Goal: Find specific page/section: Find specific page/section

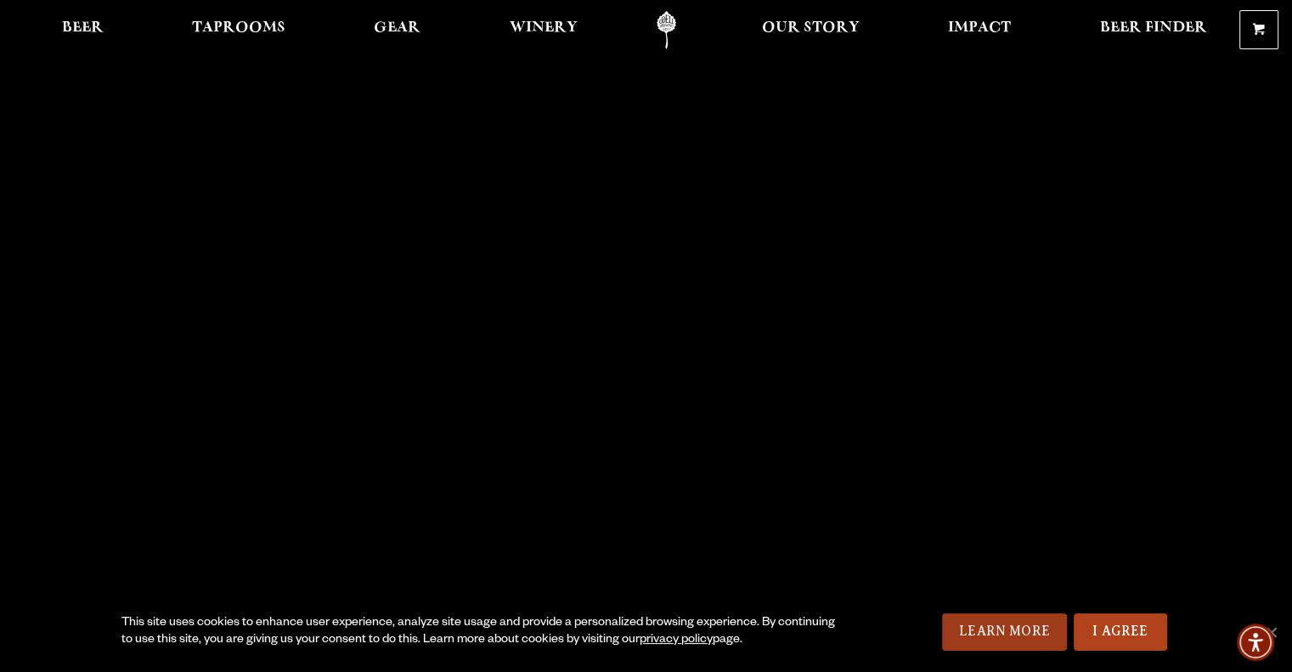
click at [1019, 628] on link "Learn More" at bounding box center [1004, 631] width 125 height 37
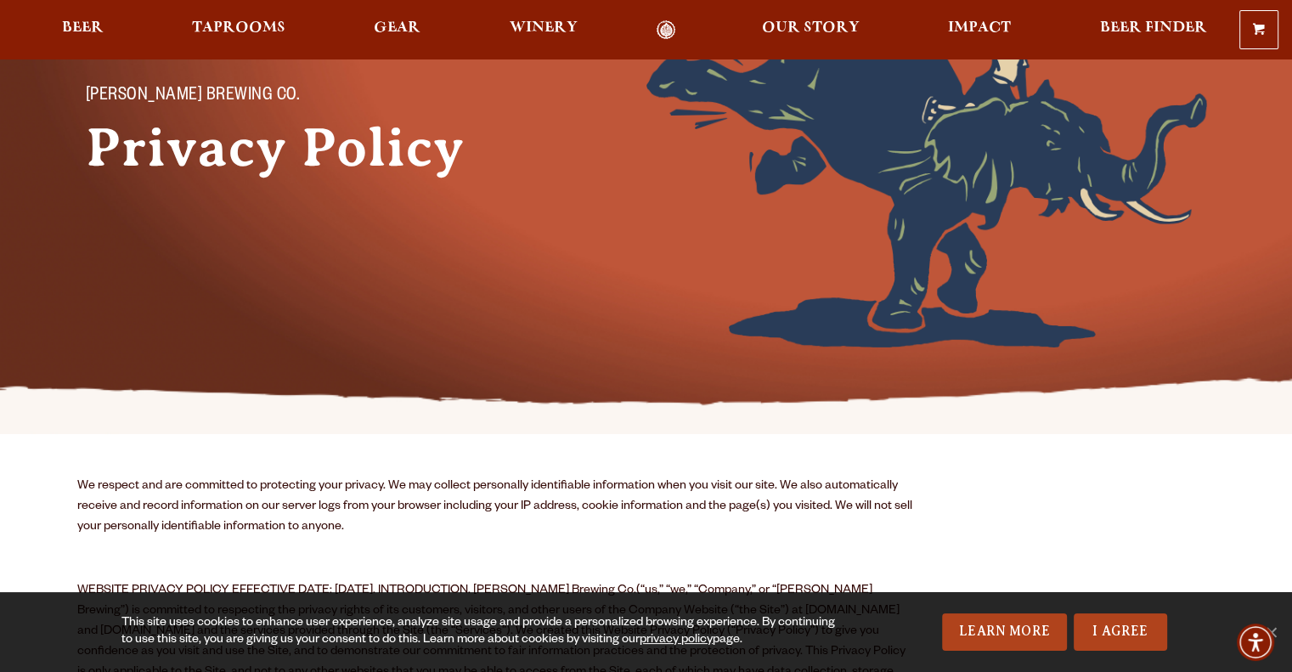
scroll to position [236, 0]
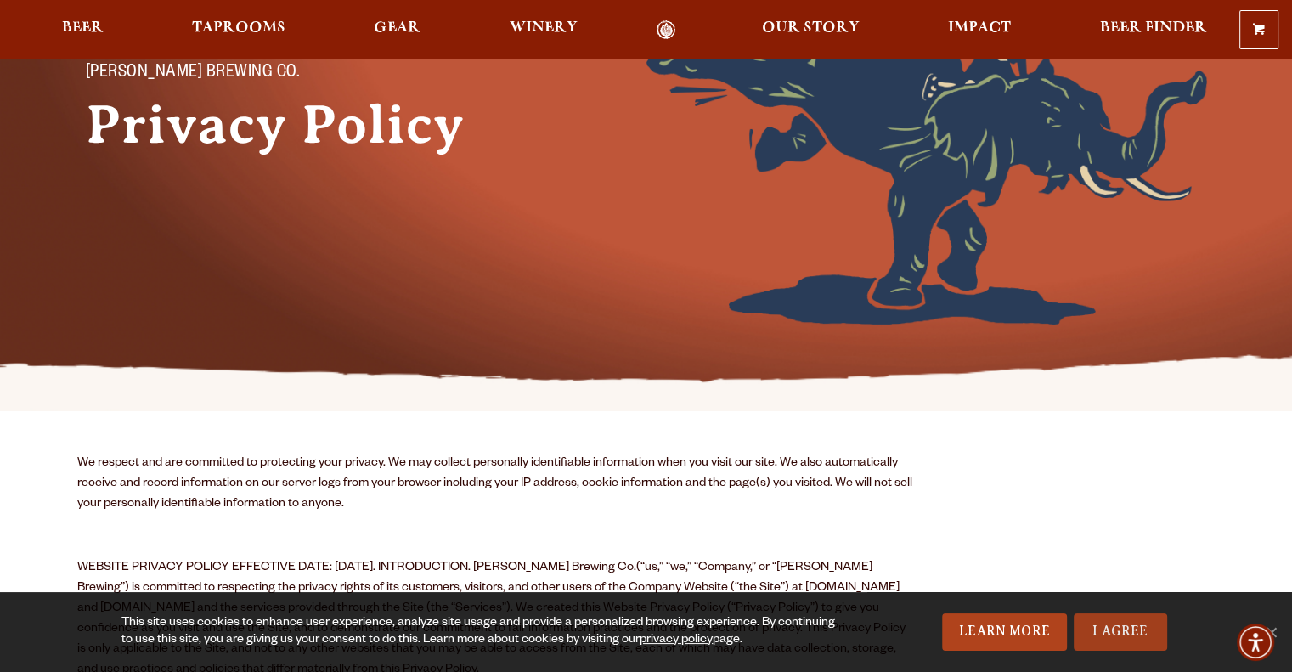
click at [1137, 627] on link "I Agree" at bounding box center [1120, 631] width 93 height 37
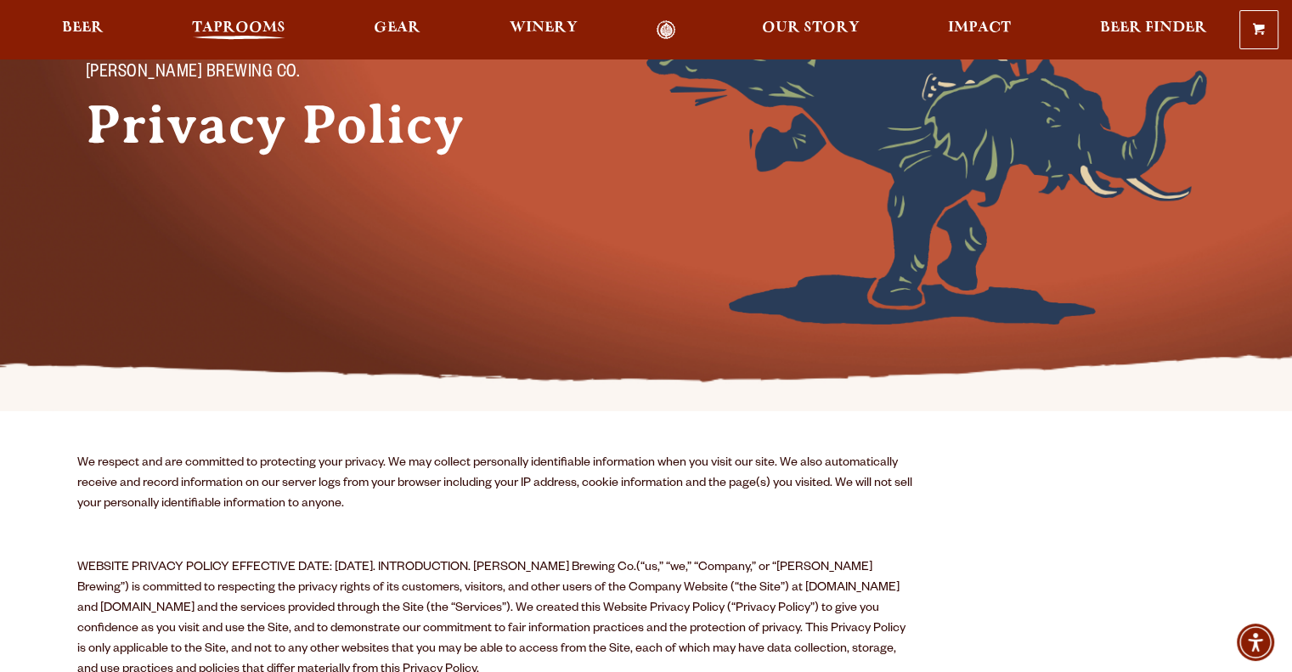
click at [224, 33] on span "Taprooms" at bounding box center [238, 28] width 93 height 14
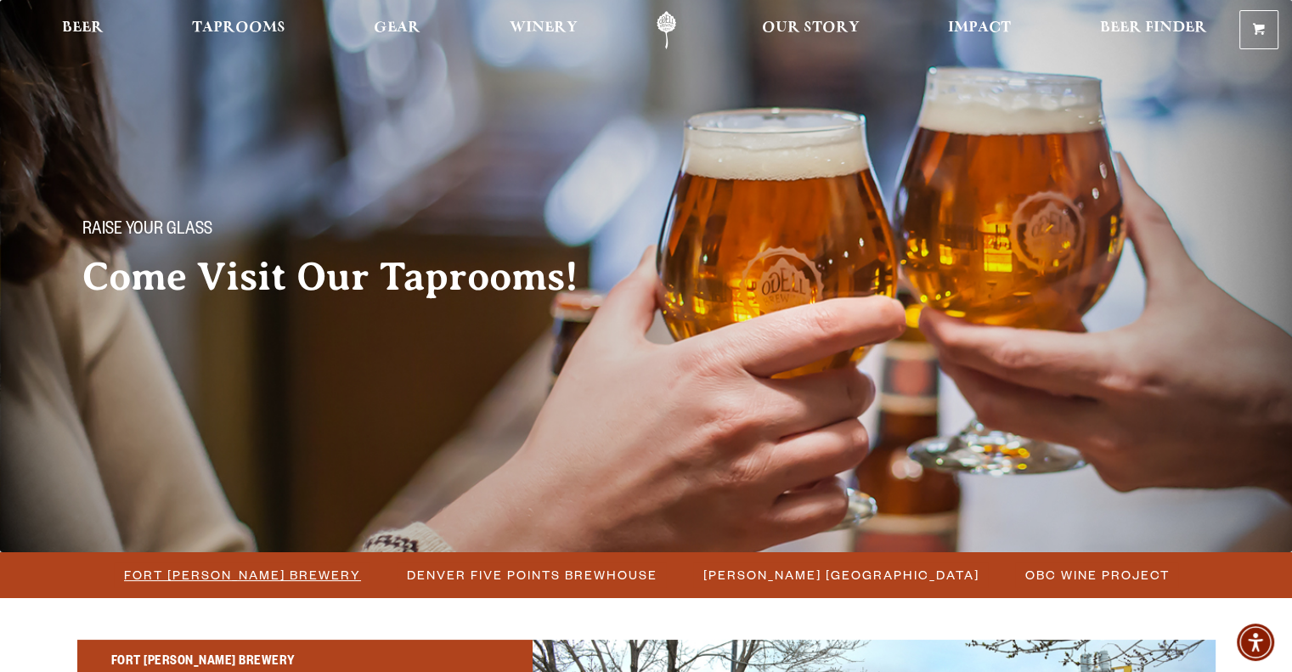
click at [255, 574] on span "Fort Collins Brewery" at bounding box center [242, 574] width 237 height 25
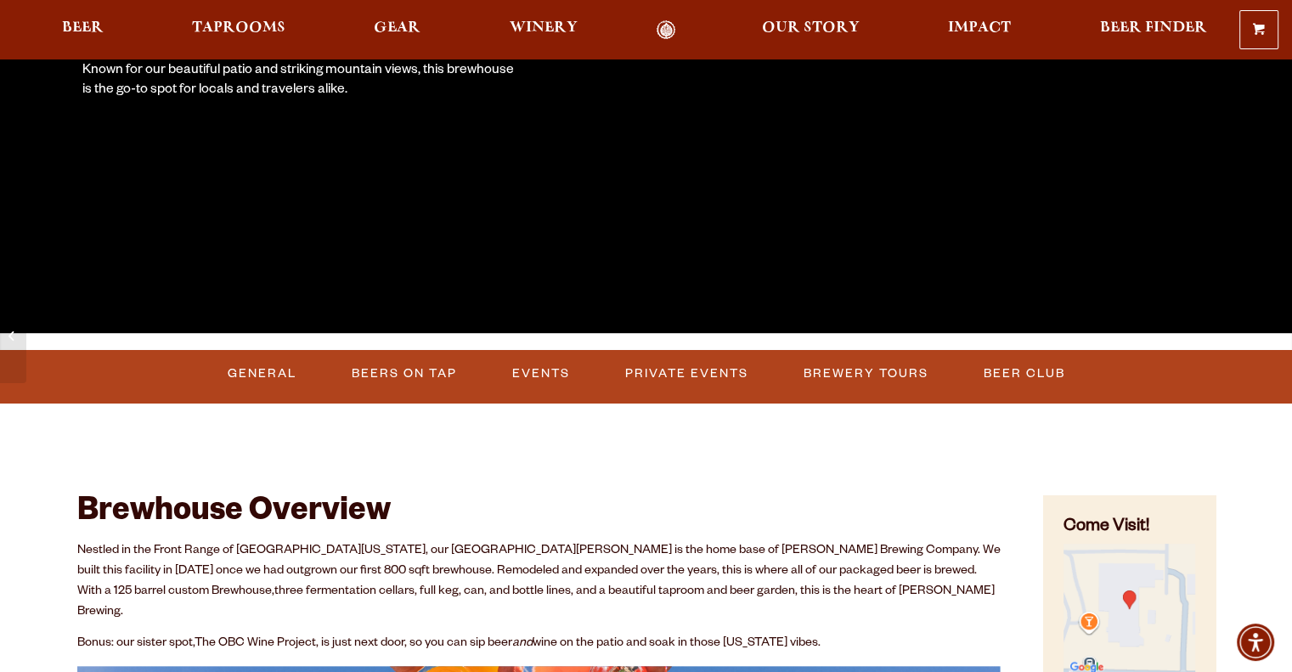
scroll to position [401, 0]
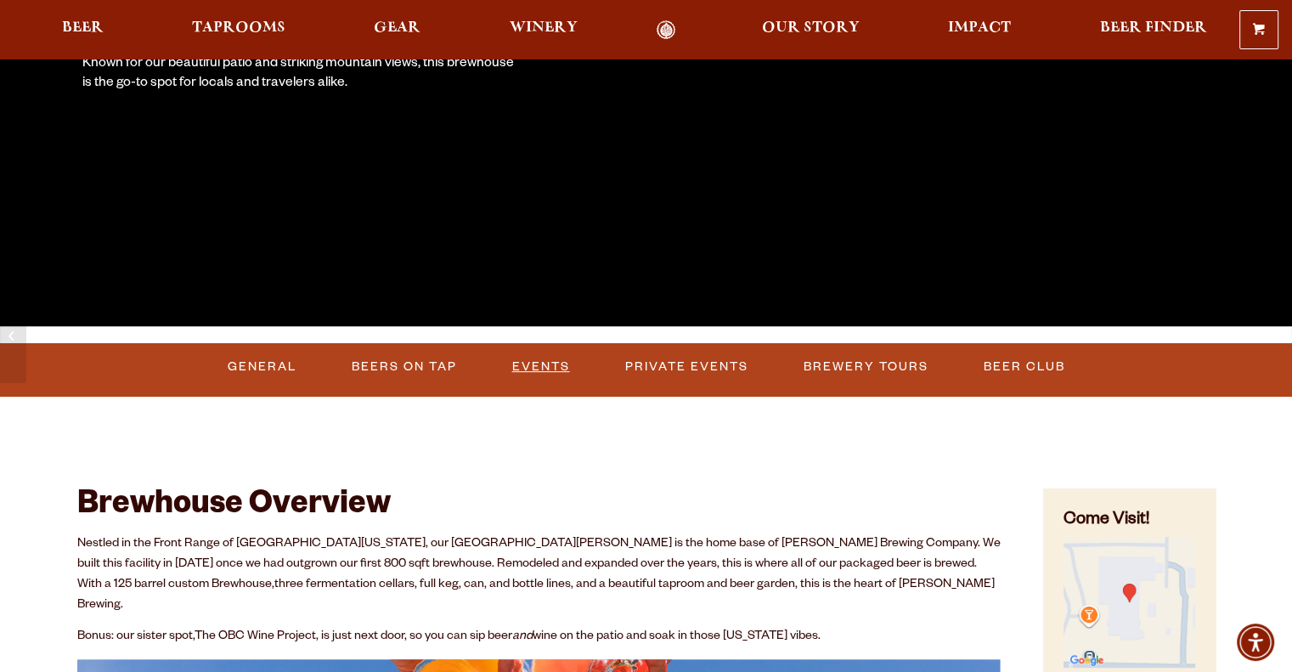
click at [550, 357] on link "Events" at bounding box center [540, 366] width 71 height 39
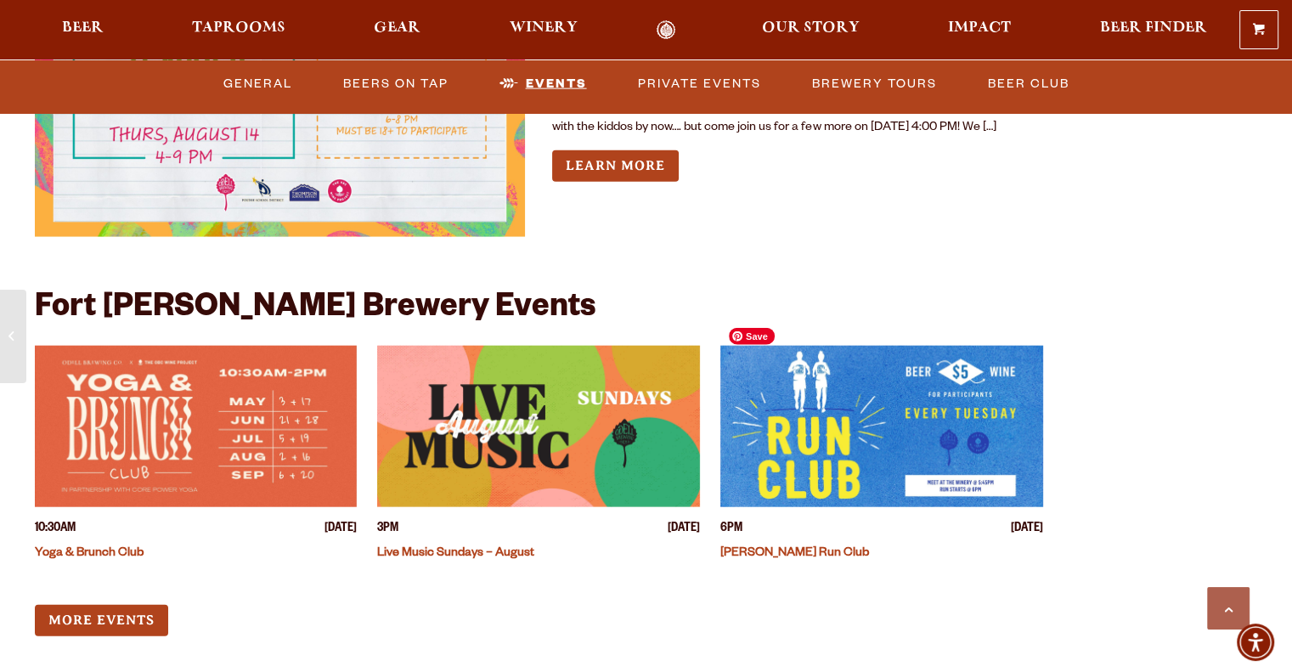
scroll to position [4012, 0]
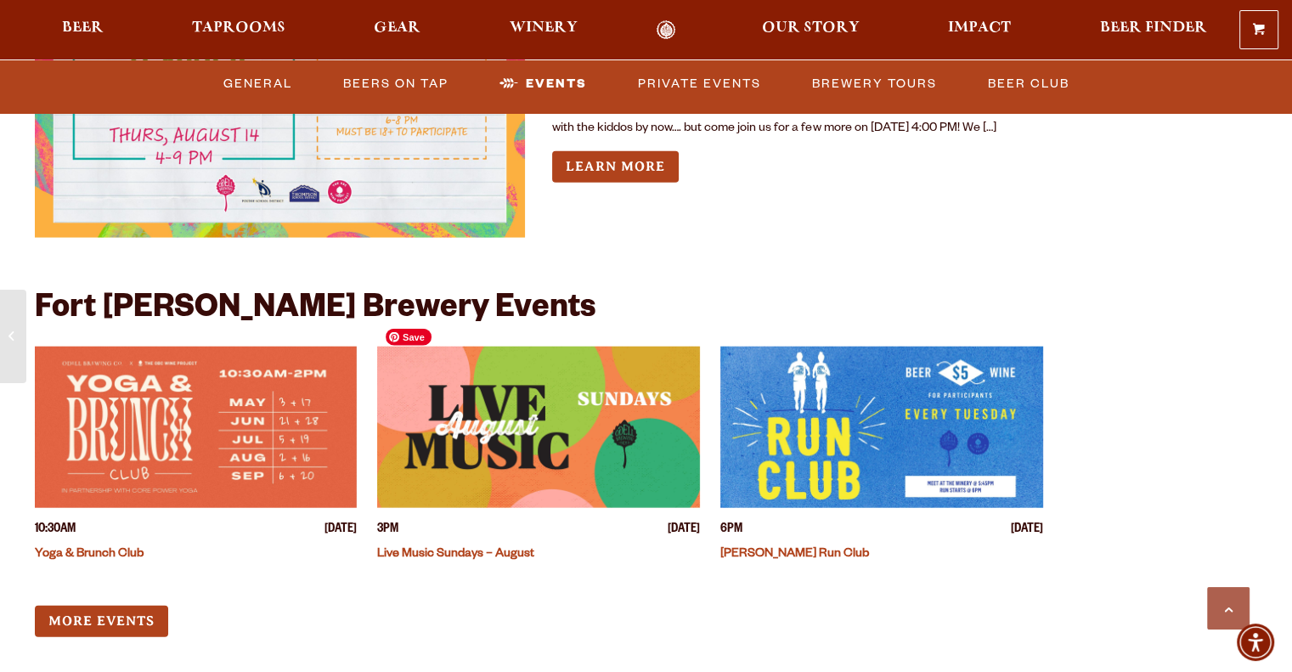
click at [571, 420] on img "View event details" at bounding box center [538, 427] width 323 height 161
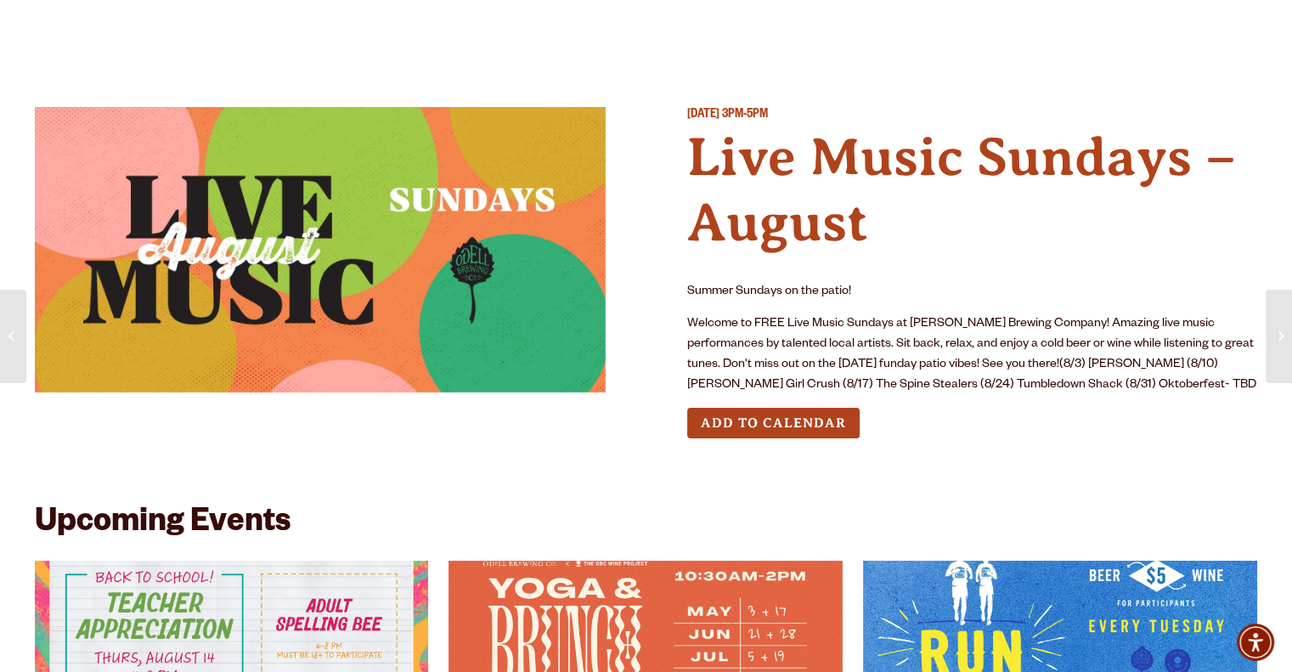
click at [737, 432] on button "Add to Calendar" at bounding box center [773, 423] width 172 height 31
